Goal: Transaction & Acquisition: Purchase product/service

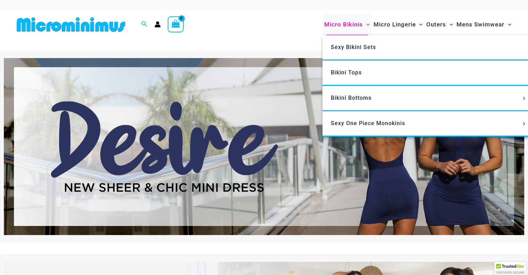
click at [346, 26] on span "Micro Bikinis" at bounding box center [343, 25] width 39 height 18
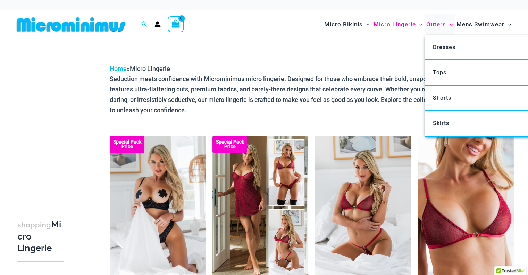
click at [441, 23] on span "Outers" at bounding box center [436, 25] width 20 height 18
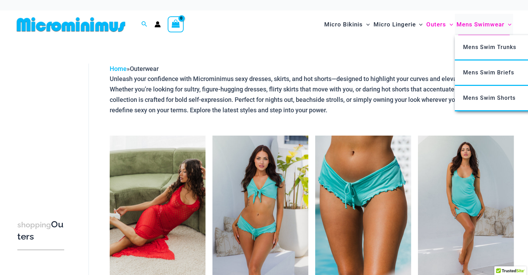
click at [475, 21] on span "Mens Swimwear" at bounding box center [480, 25] width 48 height 18
